Goal: Task Accomplishment & Management: Complete application form

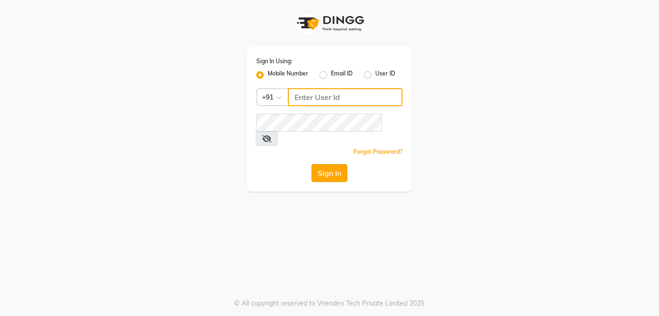
type input "9770614598"
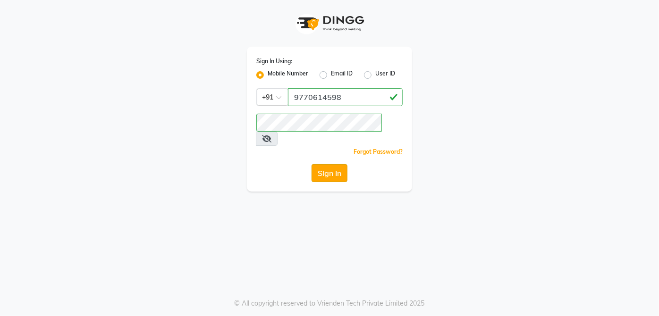
click at [327, 164] on button "Sign In" at bounding box center [330, 173] width 36 height 18
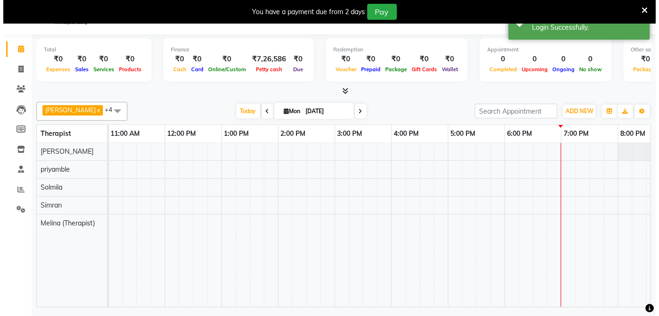
scroll to position [0, 307]
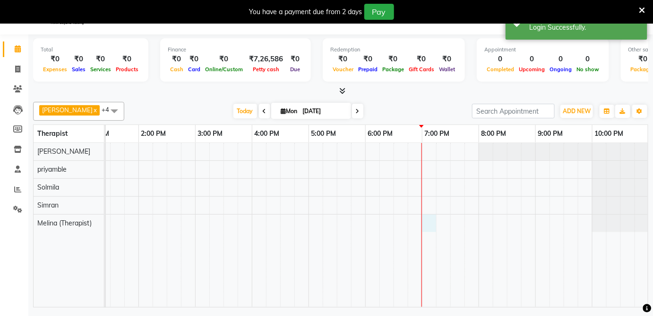
click at [422, 227] on div at bounding box center [223, 225] width 850 height 165
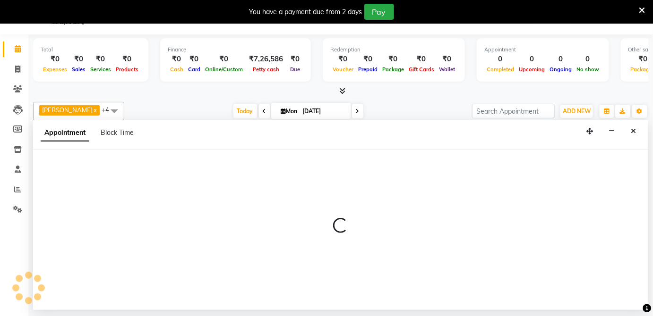
select select "89541"
select select "tentative"
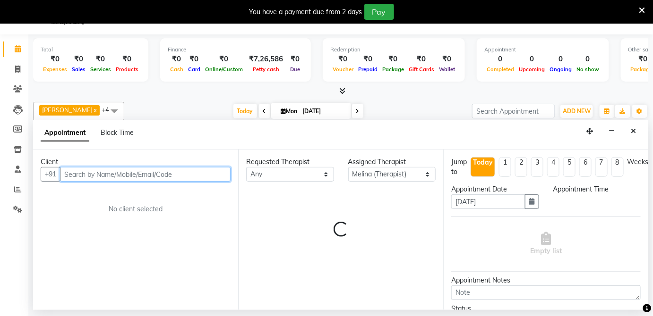
select select "1140"
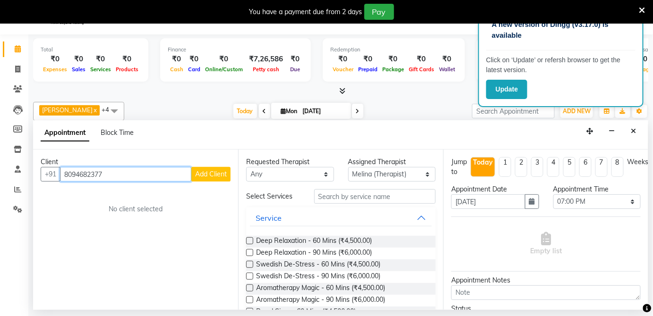
type input "8094682377"
click at [209, 181] on div "Client [PHONE_NUMBER] Add Client No client selected" at bounding box center [135, 230] width 205 height 161
click at [209, 177] on span "Add Client" at bounding box center [211, 174] width 32 height 9
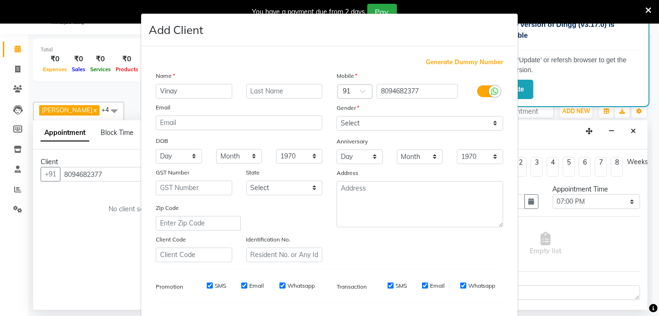
type input "Vinay"
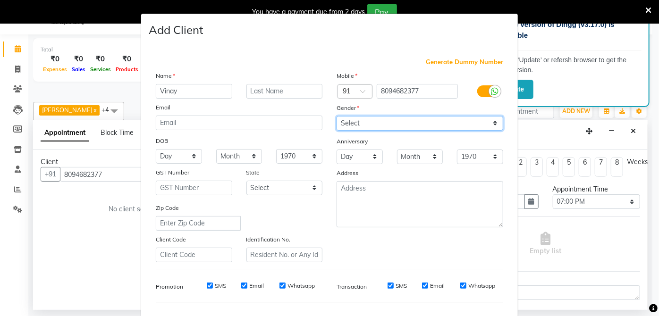
click at [403, 120] on select "Select [DEMOGRAPHIC_DATA] [DEMOGRAPHIC_DATA] Other Prefer Not To Say" at bounding box center [420, 123] width 167 height 15
select select "[DEMOGRAPHIC_DATA]"
click at [337, 116] on select "Select [DEMOGRAPHIC_DATA] [DEMOGRAPHIC_DATA] Other Prefer Not To Say" at bounding box center [420, 123] width 167 height 15
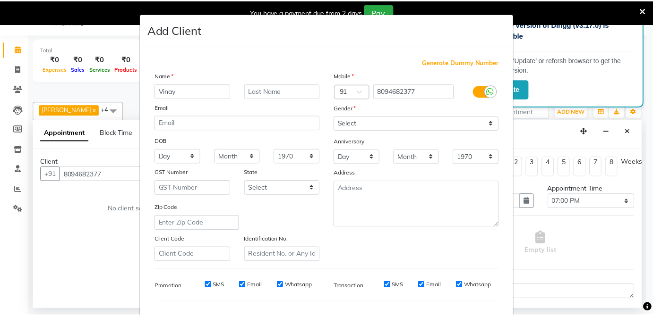
scroll to position [119, 0]
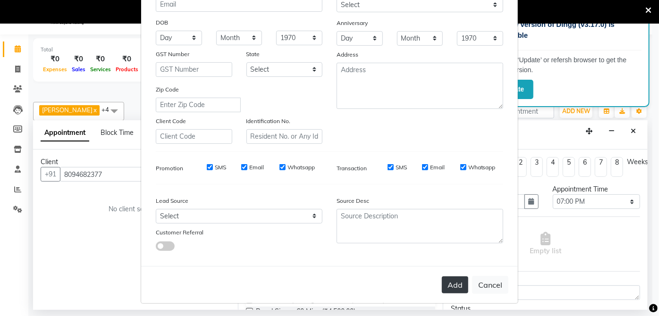
click at [452, 292] on button "Add" at bounding box center [455, 285] width 26 height 17
select select
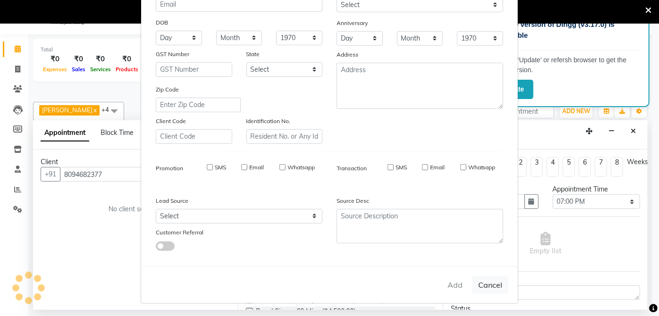
select select
checkbox input "false"
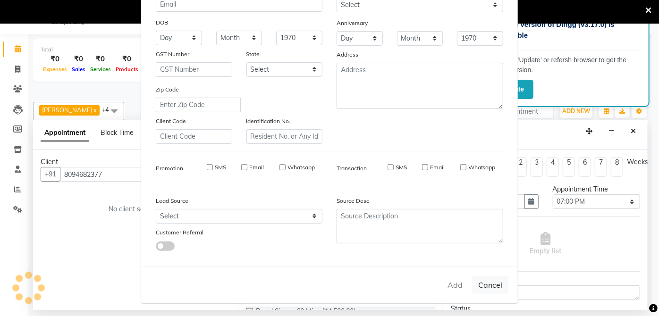
checkbox input "false"
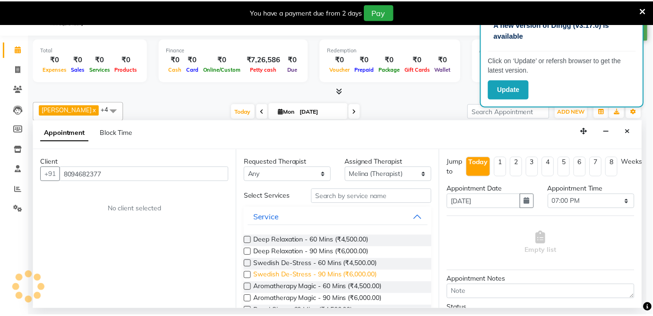
scroll to position [0, 301]
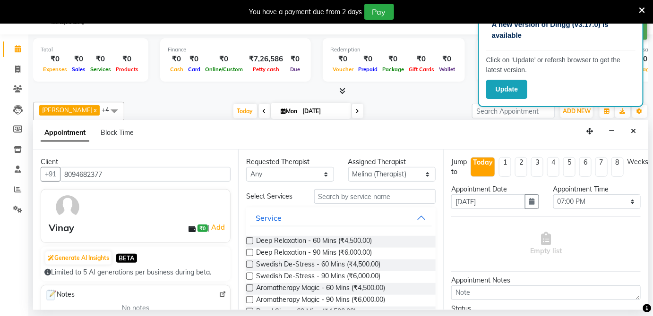
click at [247, 243] on label at bounding box center [249, 241] width 7 height 7
click at [247, 243] on input "checkbox" at bounding box center [249, 242] width 6 height 6
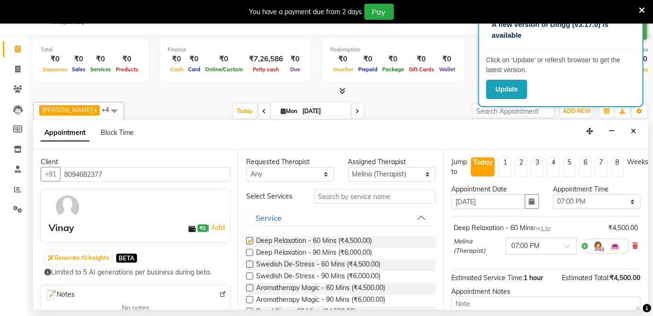
checkbox input "false"
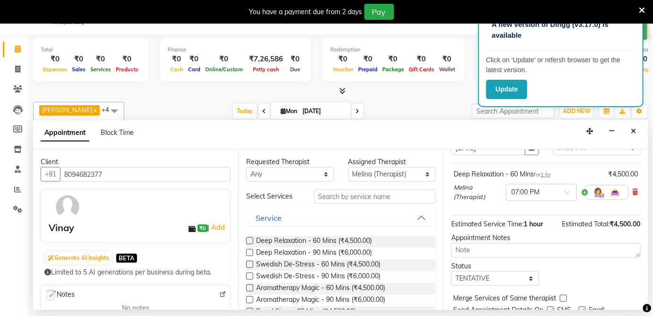
scroll to position [88, 0]
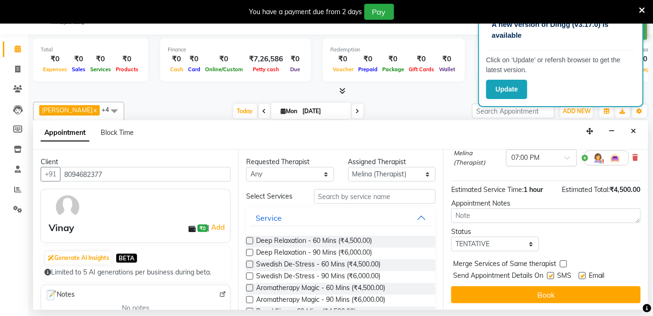
click at [566, 282] on div "Jump to [DATE] 1 2 3 4 5 6 7 8 Weeks Appointment Date [DATE] Appointment Time S…" at bounding box center [545, 230] width 205 height 161
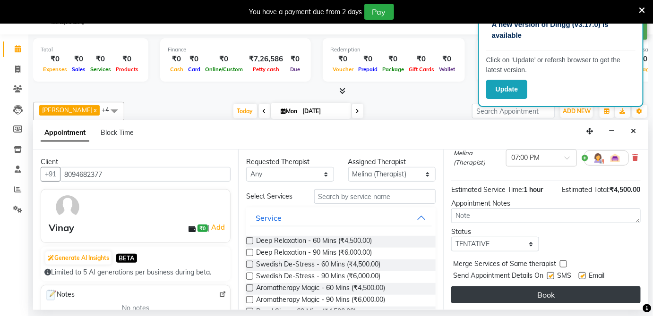
click at [557, 295] on button "Book" at bounding box center [545, 295] width 189 height 17
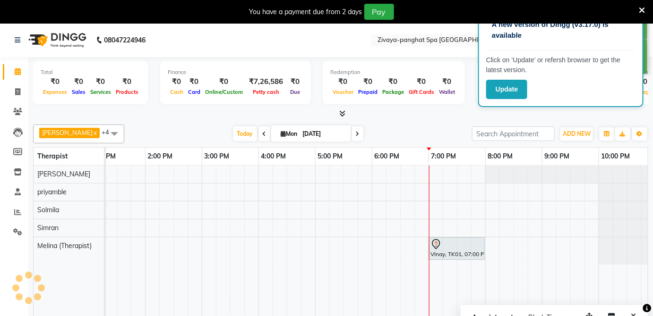
scroll to position [0, 0]
